Goal: Navigation & Orientation: Find specific page/section

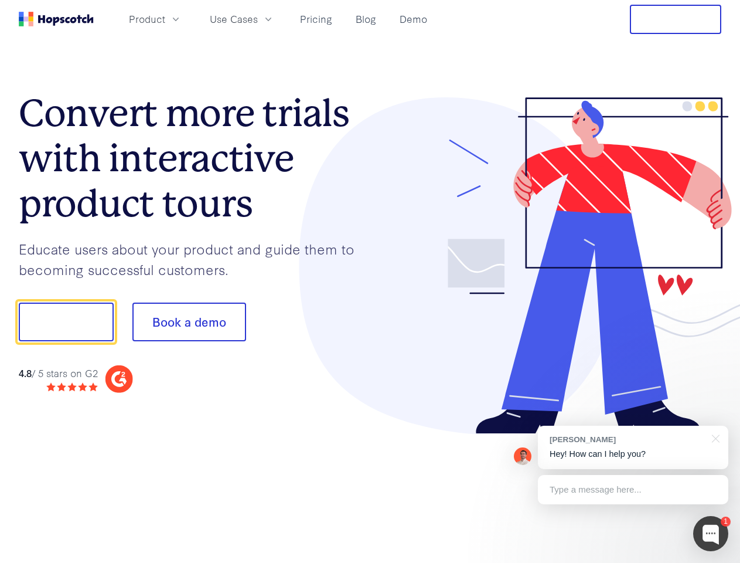
click at [370, 281] on div at bounding box center [546, 265] width 352 height 337
click at [165, 19] on span "Product" at bounding box center [147, 19] width 36 height 15
click at [258, 19] on span "Use Cases" at bounding box center [234, 19] width 48 height 15
click at [676, 19] on button "Free Trial" at bounding box center [675, 19] width 91 height 29
click at [66, 322] on button "Show me!" at bounding box center [66, 321] width 95 height 39
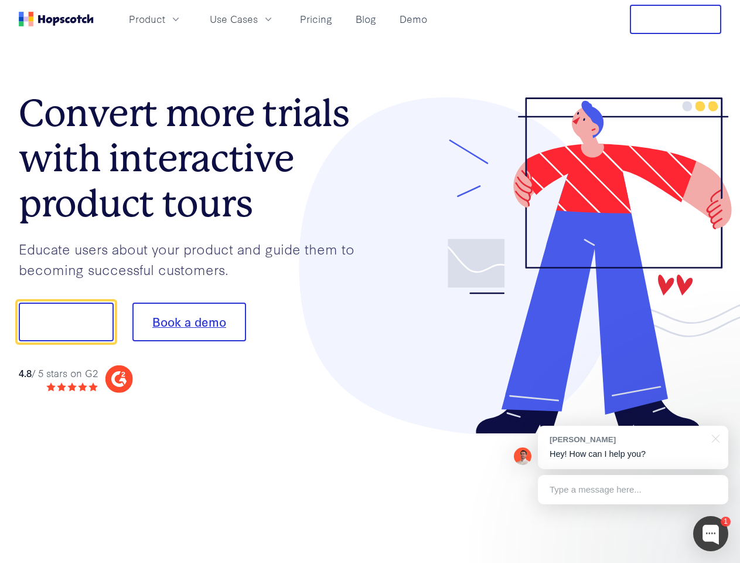
click at [189, 322] on button "Book a demo" at bounding box center [189, 321] width 114 height 39
click at [711, 533] on div at bounding box center [710, 533] width 35 height 35
click at [633, 447] on div "[PERSON_NAME] Hey! How can I help you?" at bounding box center [633, 446] width 190 height 43
click at [714, 437] on div at bounding box center [619, 320] width 220 height 391
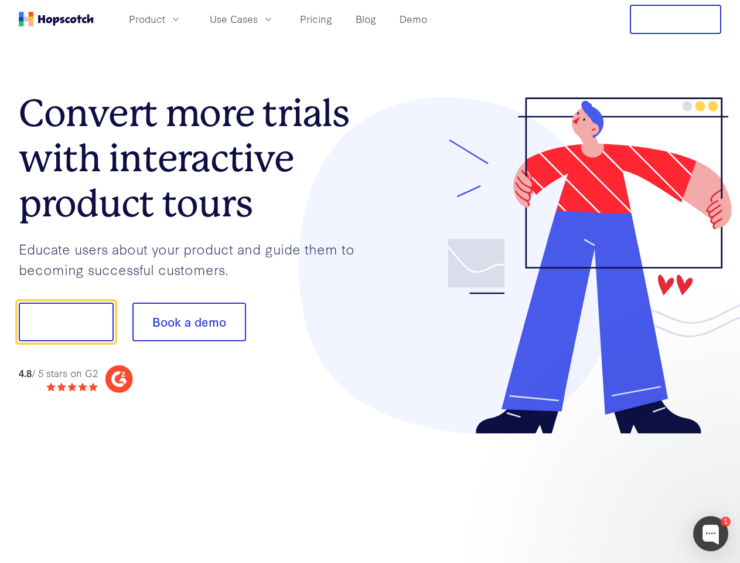
click at [633, 489] on div at bounding box center [619, 399] width 220 height 234
